Goal: Task Accomplishment & Management: Manage account settings

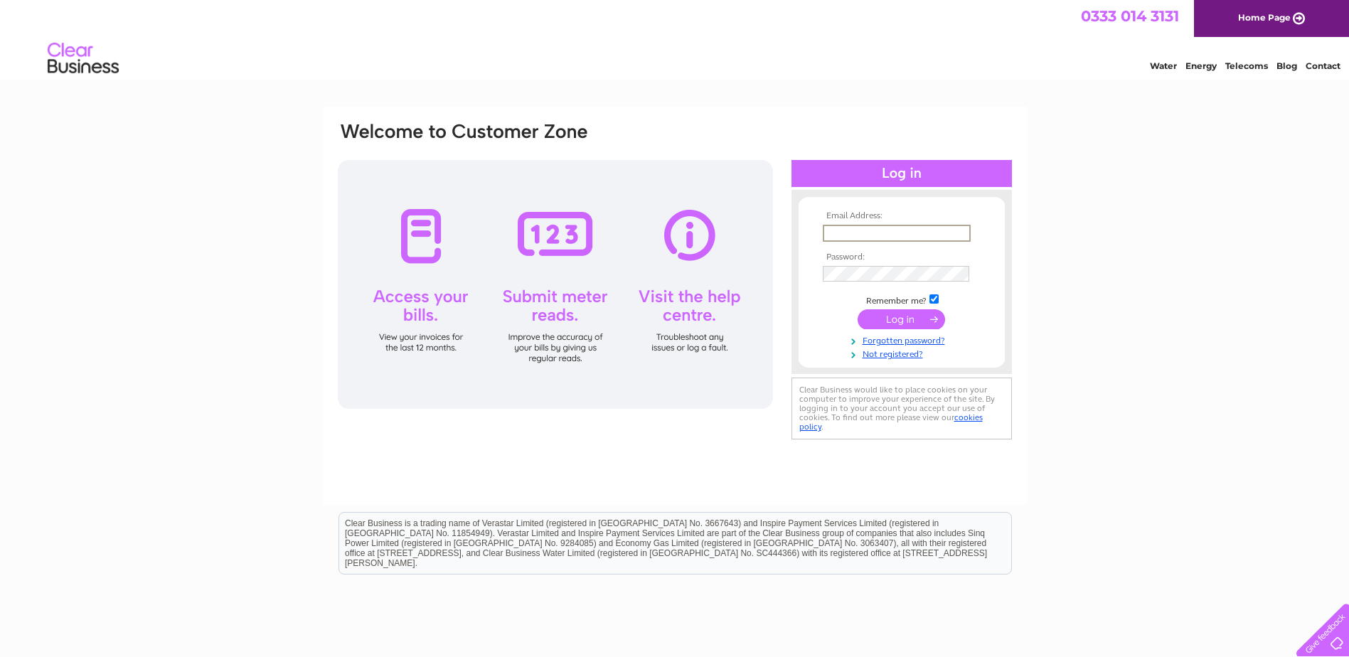
click at [849, 228] on input "text" at bounding box center [897, 233] width 148 height 17
type input "Courtney.whitfield@ngpltd.co.uk"
click at [858, 309] on input "submit" at bounding box center [901, 319] width 87 height 20
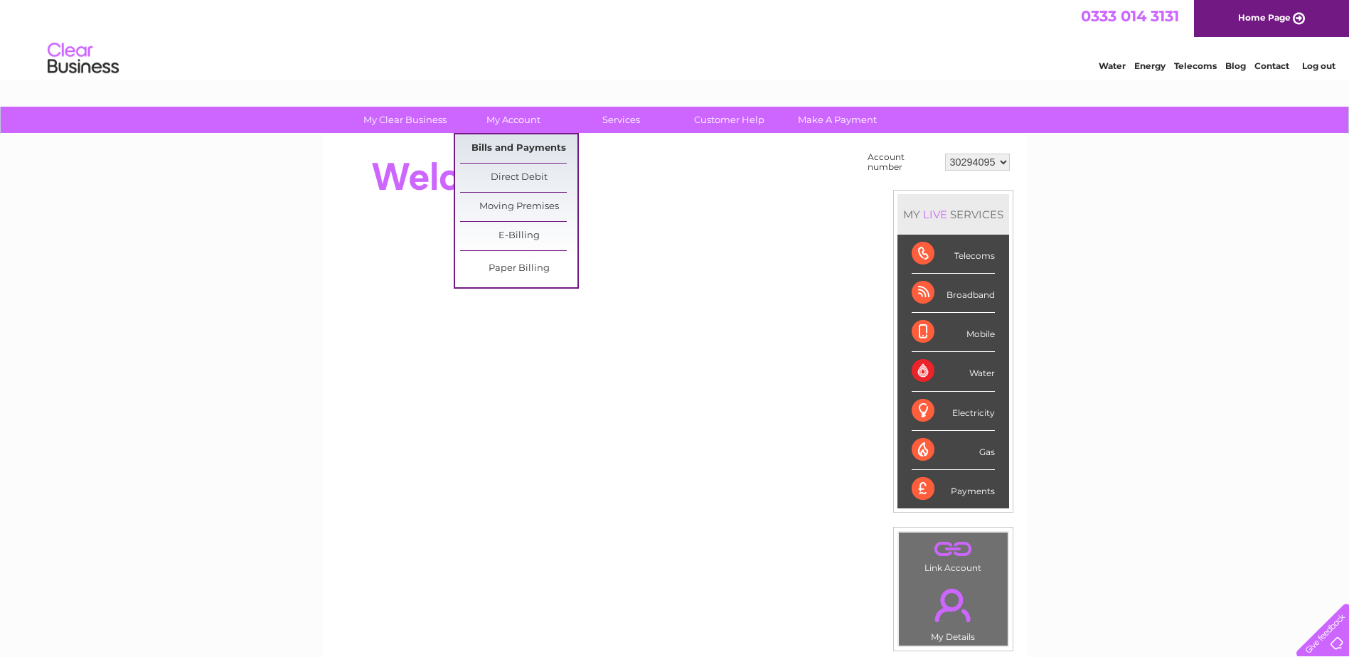
click at [523, 142] on link "Bills and Payments" at bounding box center [518, 148] width 117 height 28
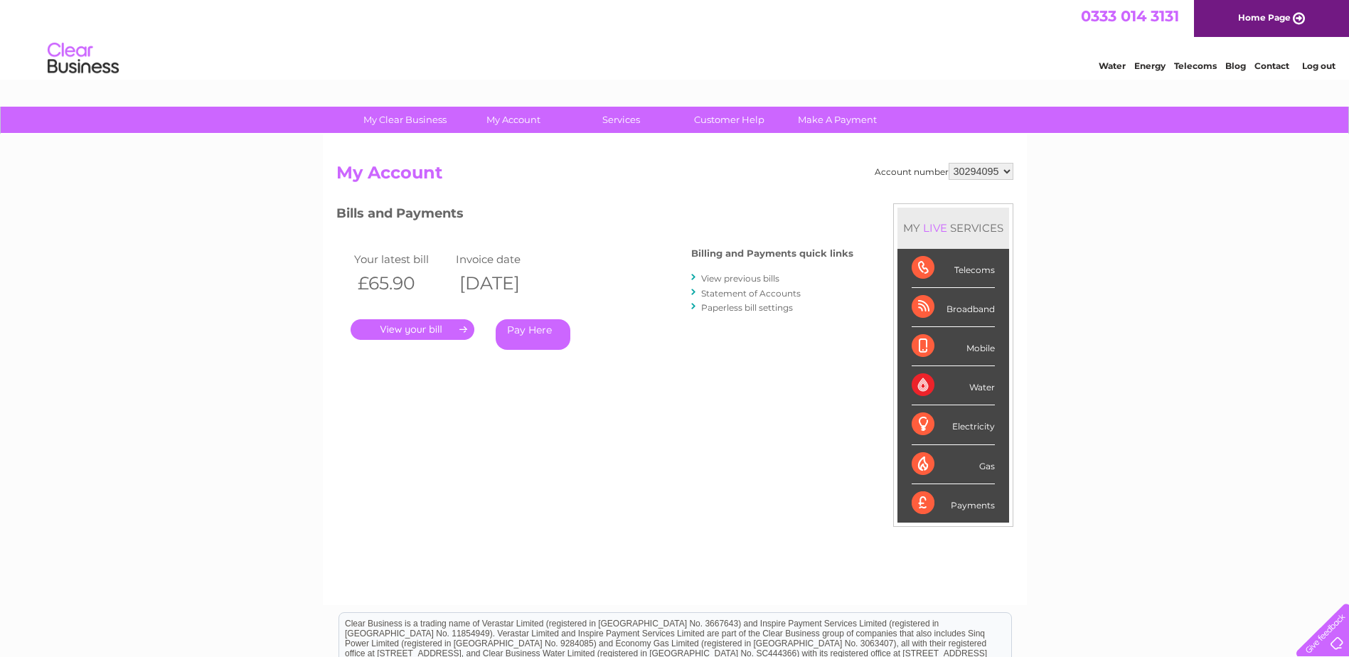
click at [746, 276] on link "View previous bills" at bounding box center [740, 278] width 78 height 11
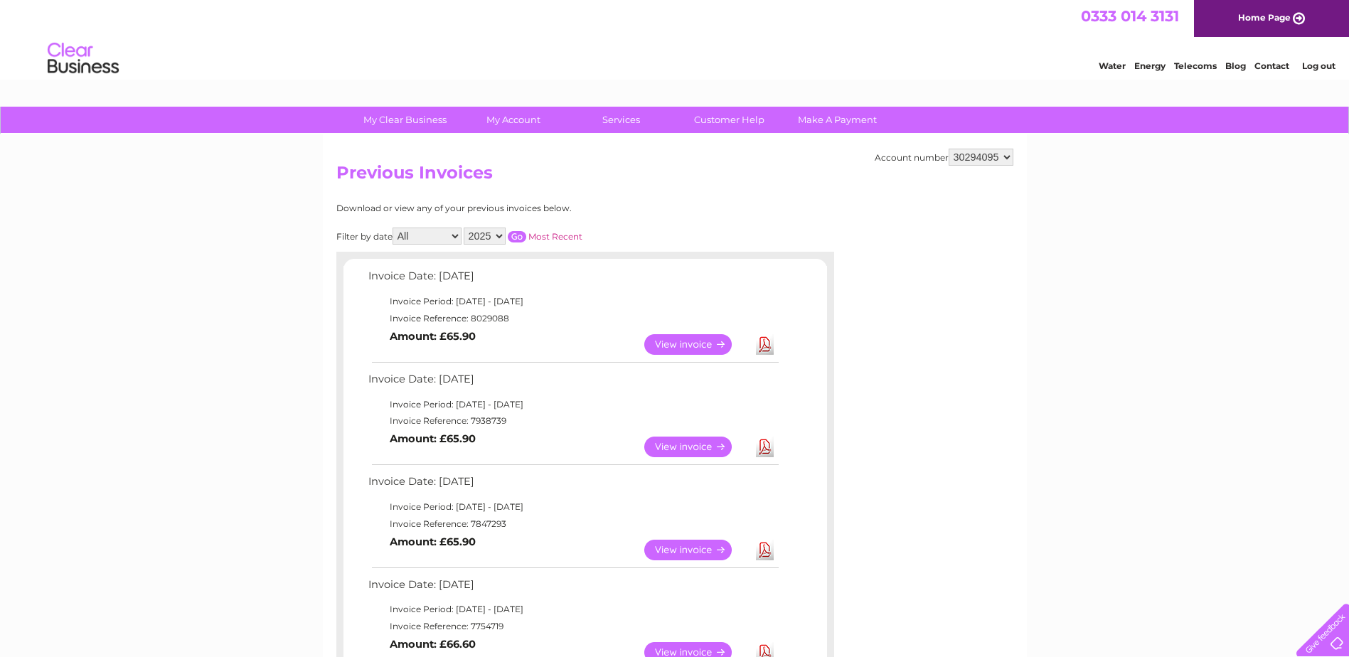
click at [700, 447] on link "View" at bounding box center [696, 447] width 105 height 21
click at [680, 344] on link "View" at bounding box center [696, 344] width 105 height 21
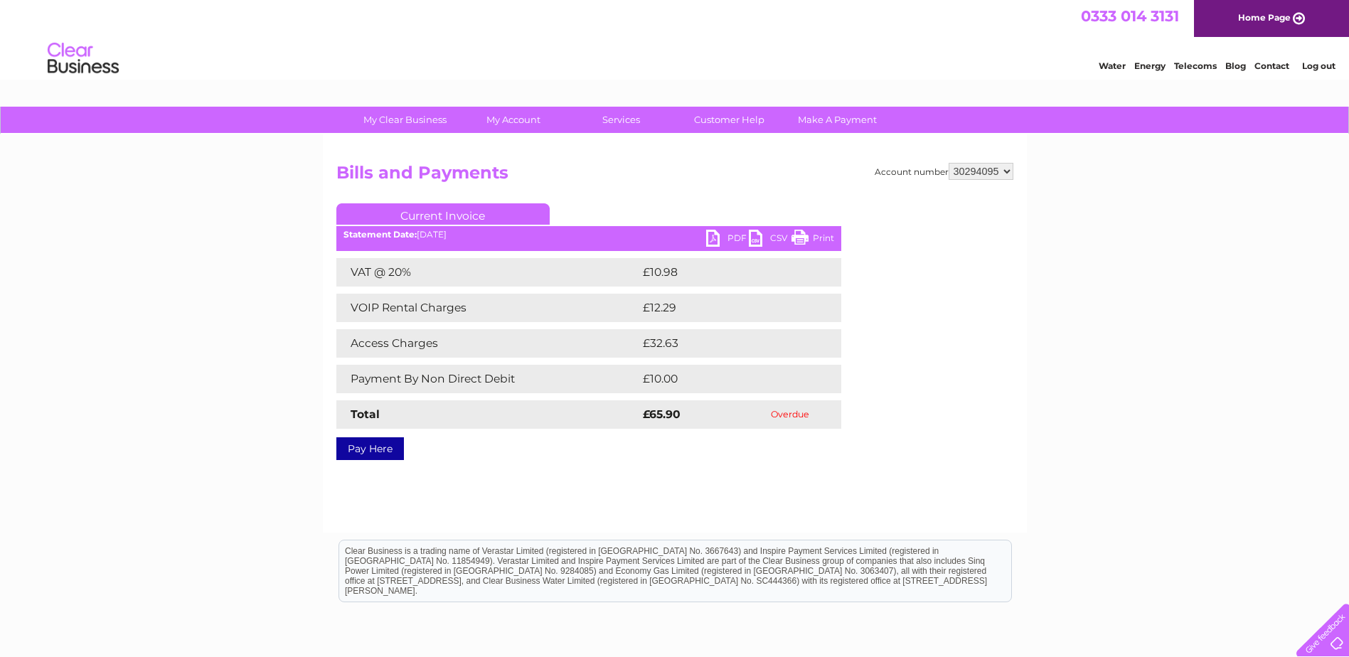
click at [717, 233] on link "PDF" at bounding box center [727, 240] width 43 height 21
